Goal: Task Accomplishment & Management: Manage account settings

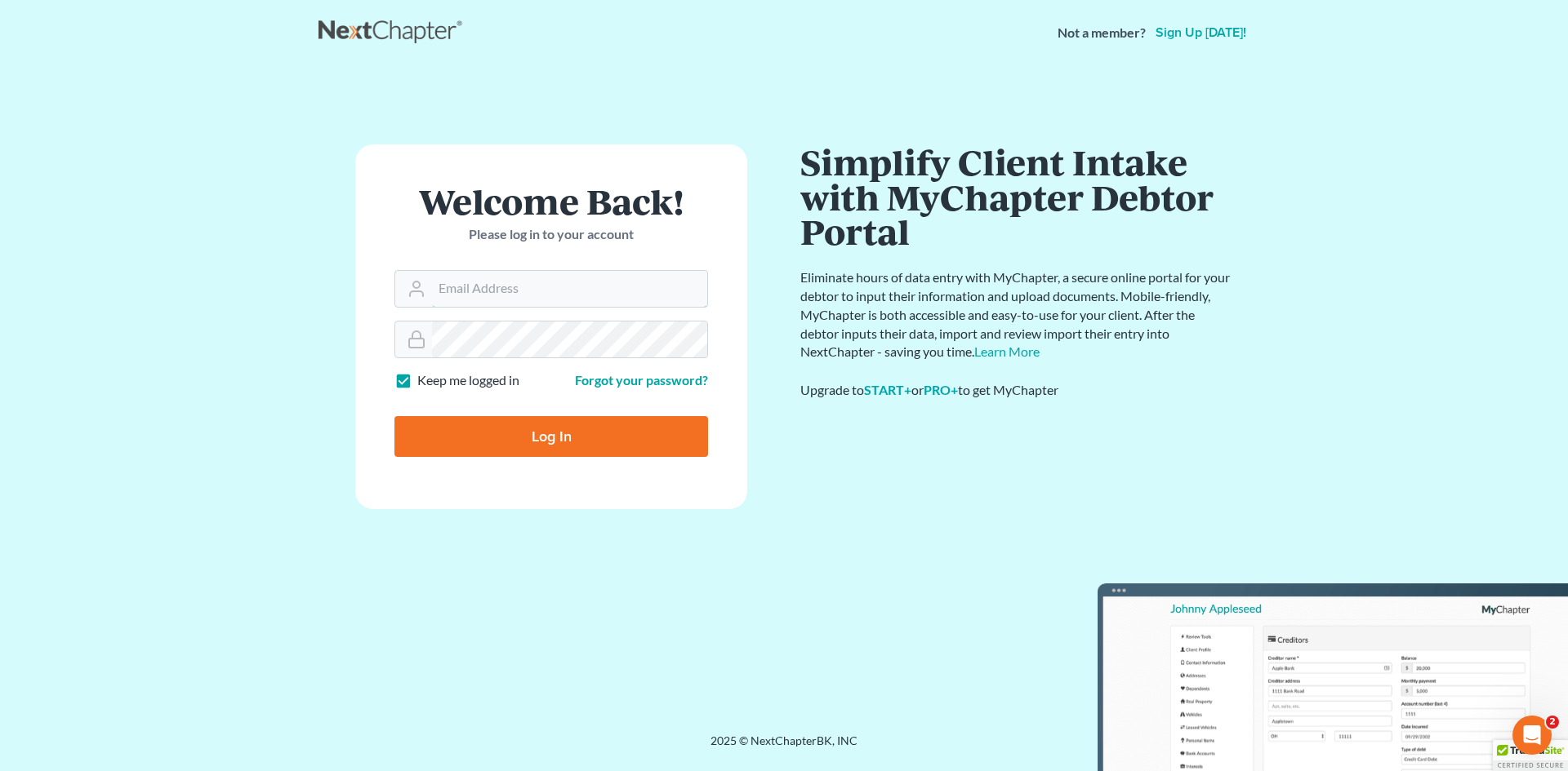
type input "[EMAIL_ADDRESS][DOMAIN_NAME]"
click at [570, 444] on input "Log In" at bounding box center [550, 437] width 314 height 41
type input "Thinking..."
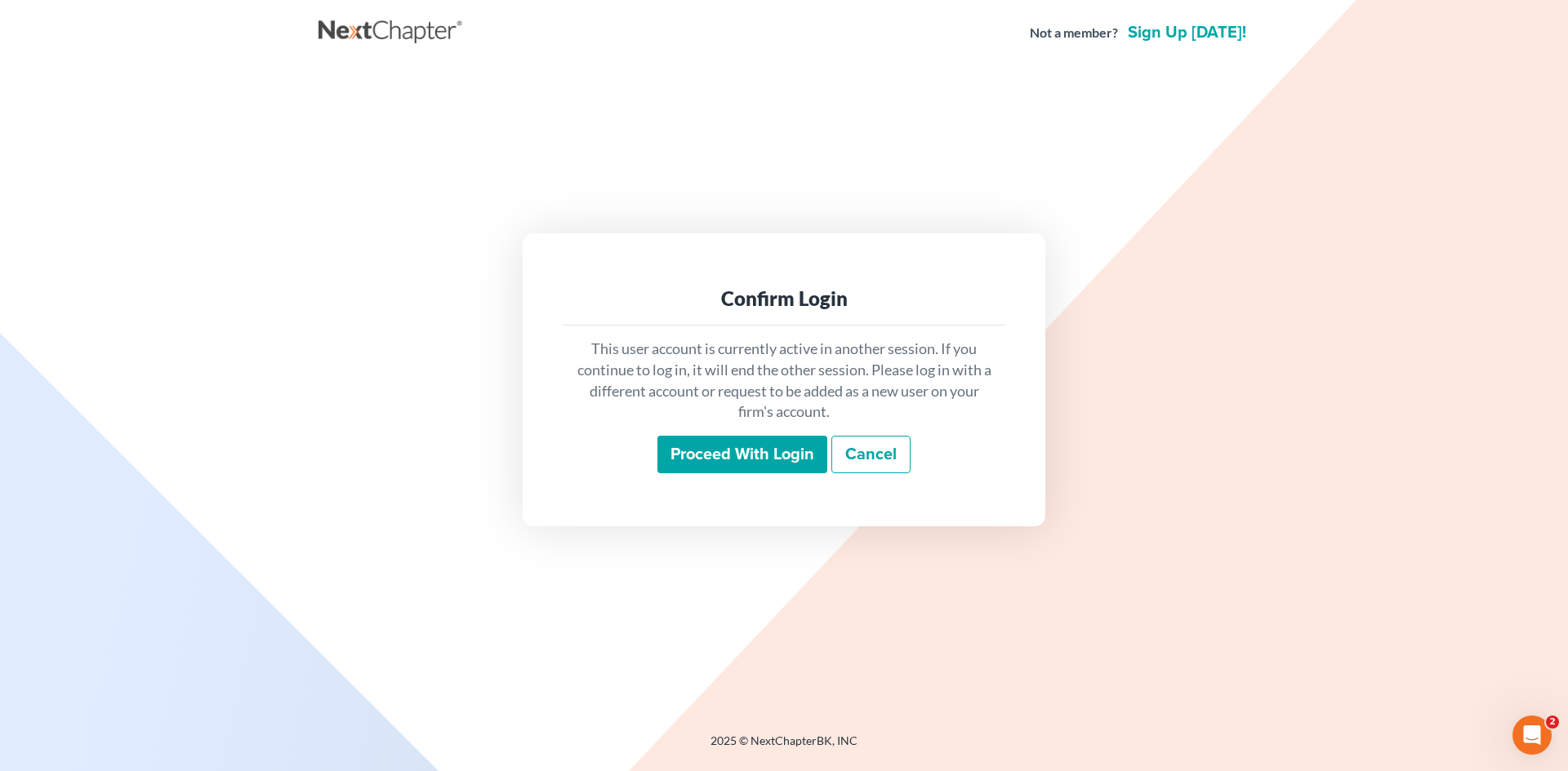
click at [772, 460] on input "Proceed with login" at bounding box center [742, 455] width 170 height 38
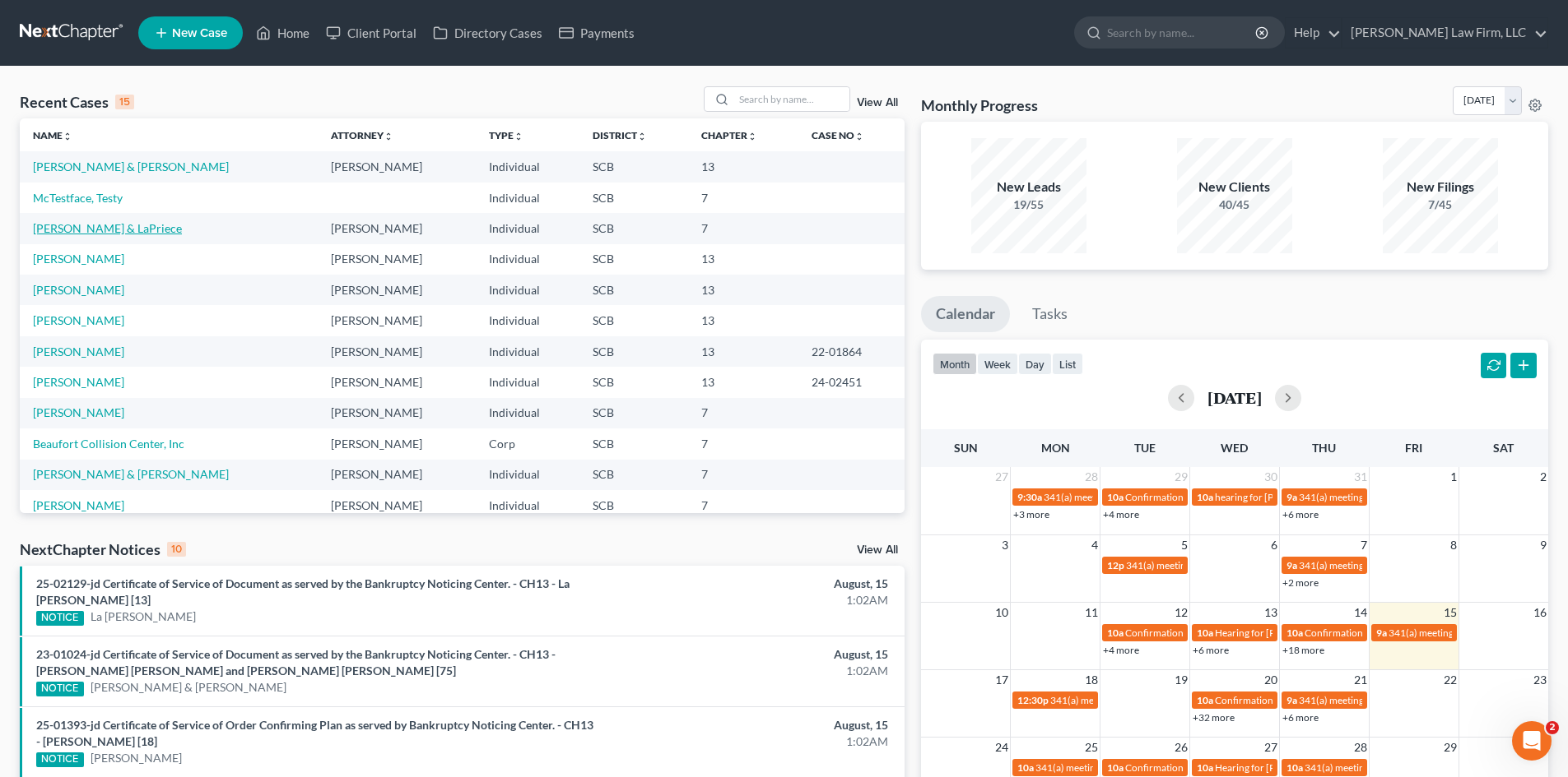
click at [105, 223] on link "Stoltman, Steven & LaPriece" at bounding box center [107, 228] width 149 height 14
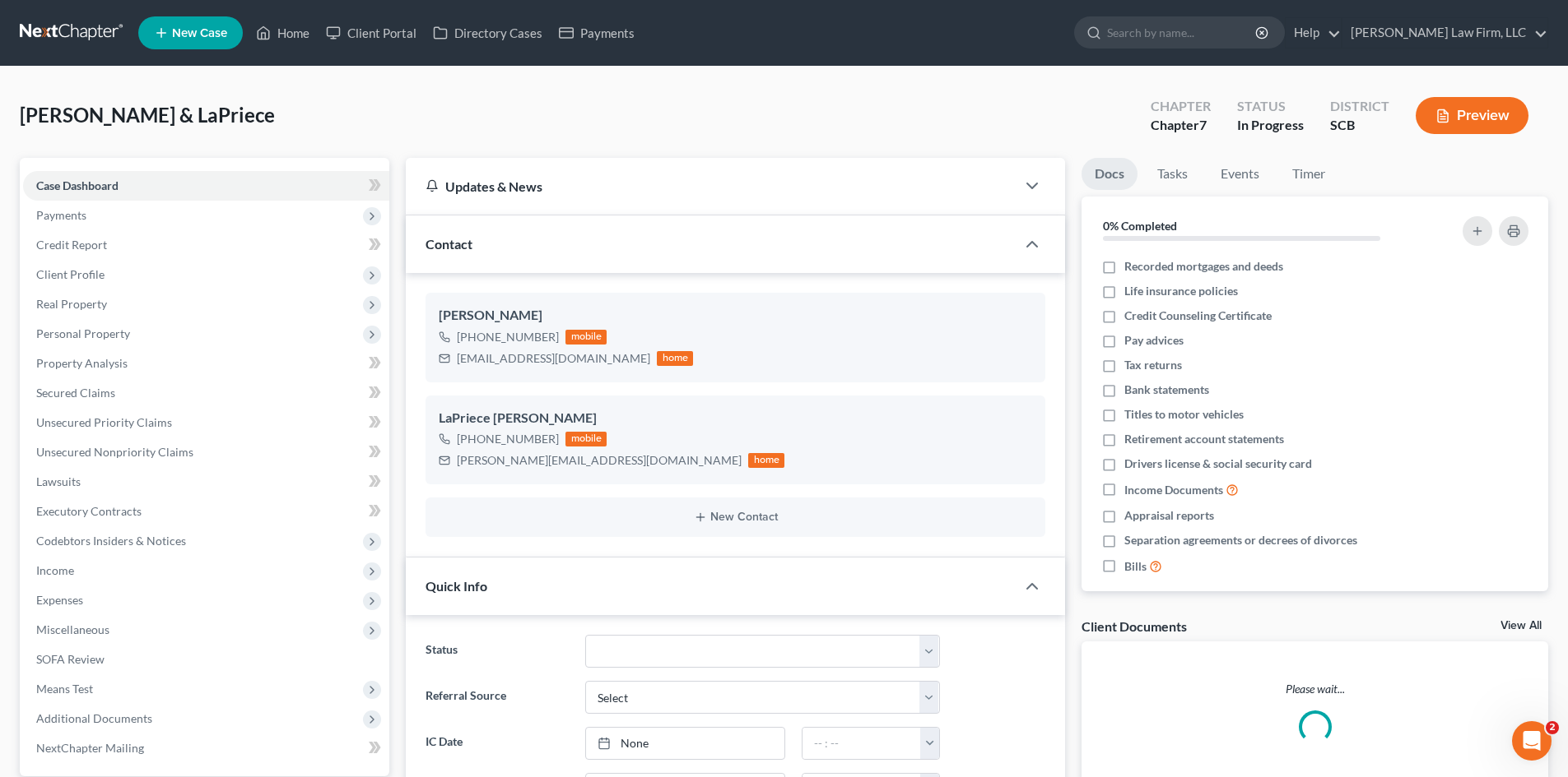
select select "0"
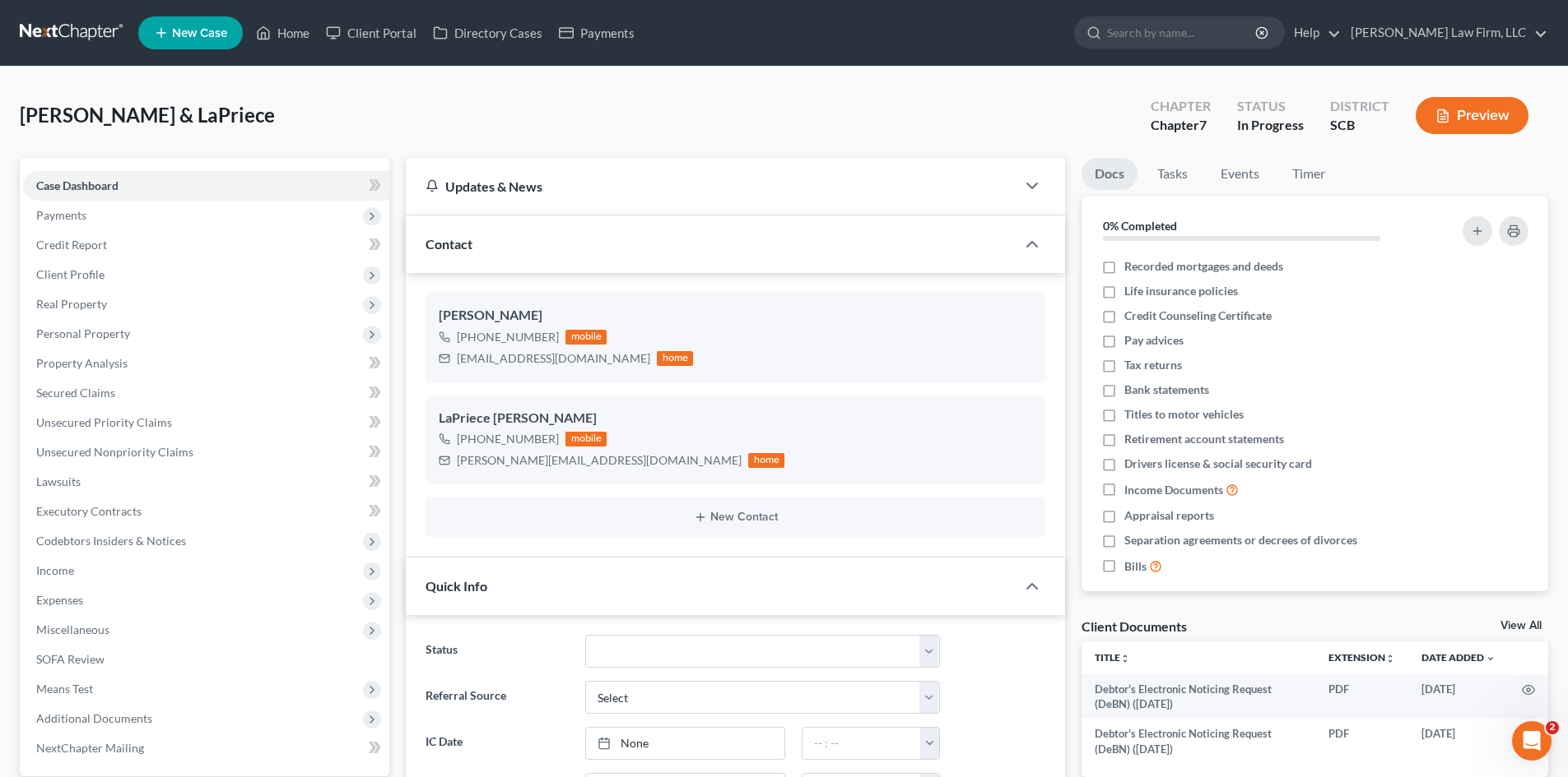
scroll to position [1239, 0]
click at [1318, 170] on link "Timer" at bounding box center [1308, 174] width 59 height 32
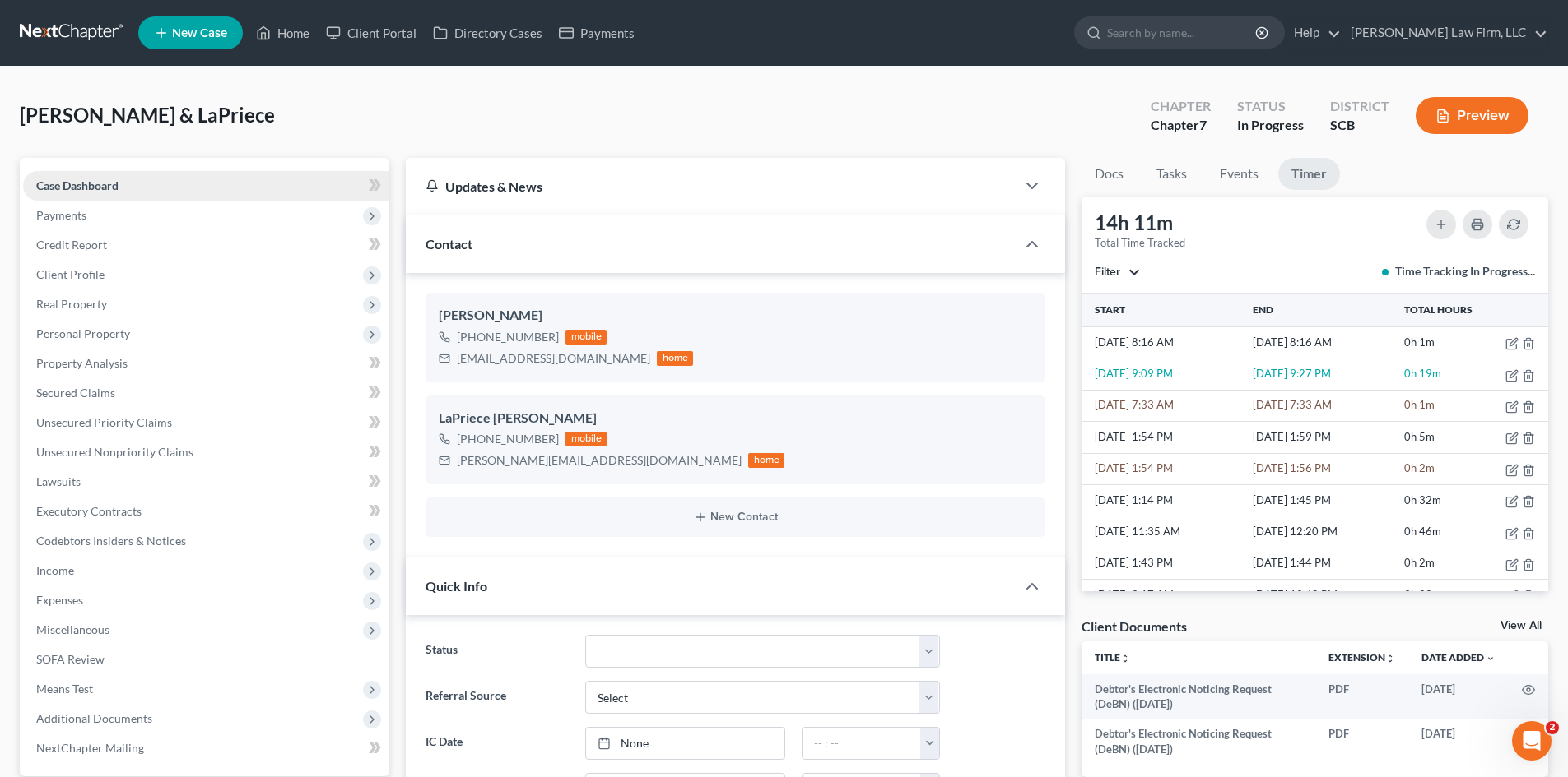
click at [73, 185] on span "Case Dashboard" at bounding box center [77, 185] width 82 height 14
click at [293, 29] on link "Home" at bounding box center [282, 32] width 70 height 30
